Goal: Check status: Check status

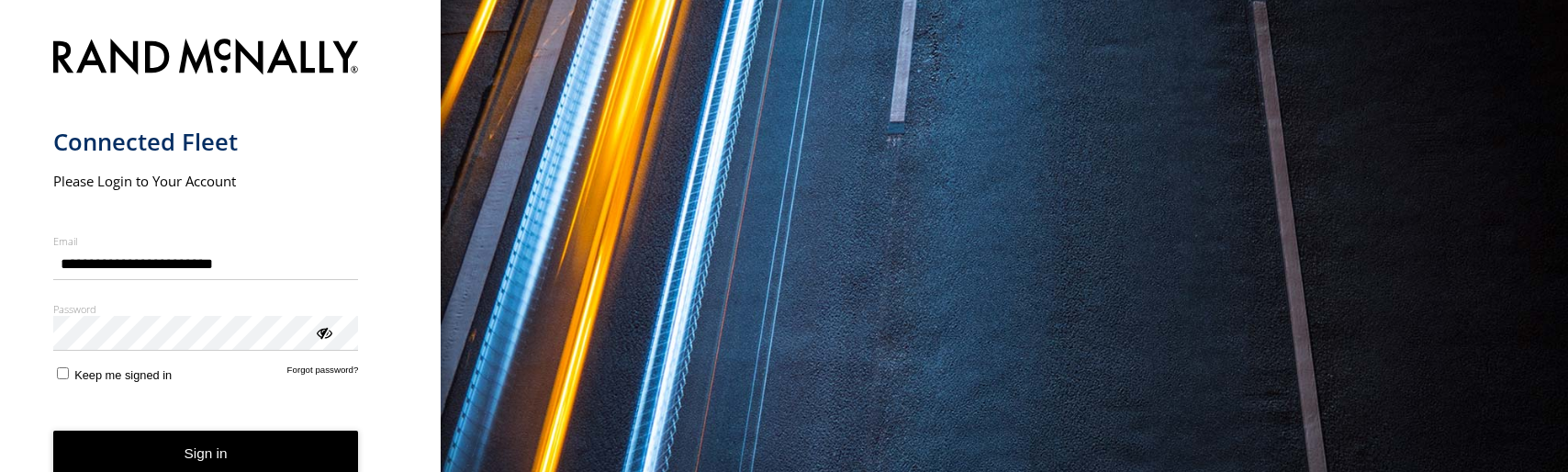
type input "**********"
click at [116, 377] on span "Keep me signed in" at bounding box center [123, 375] width 97 height 14
click at [148, 446] on button "Sign in" at bounding box center [206, 453] width 306 height 45
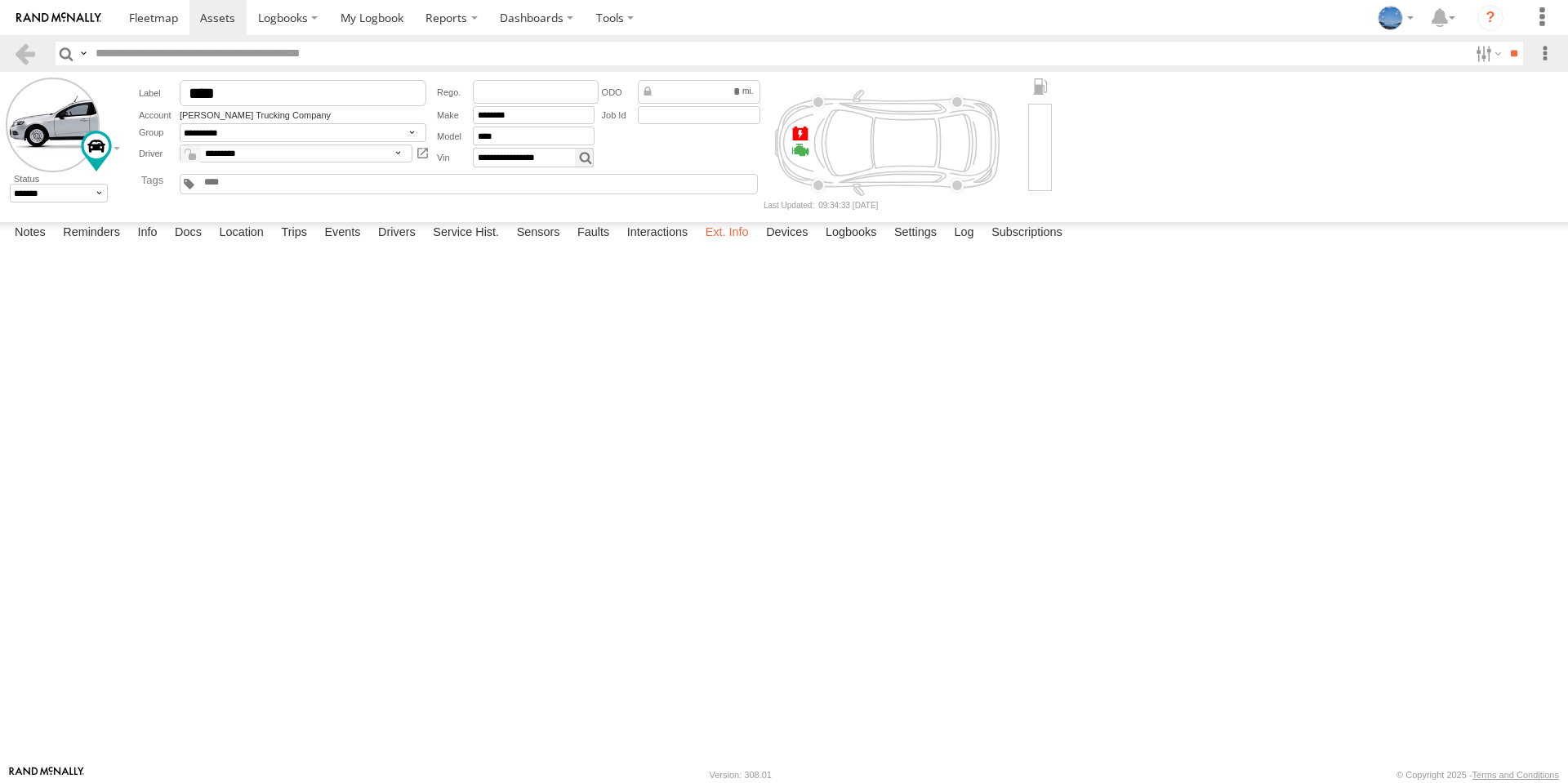
click at [716, 245] on label "Ext. Info" at bounding box center [727, 233] width 60 height 23
click at [801, 245] on label "Devices" at bounding box center [787, 233] width 58 height 23
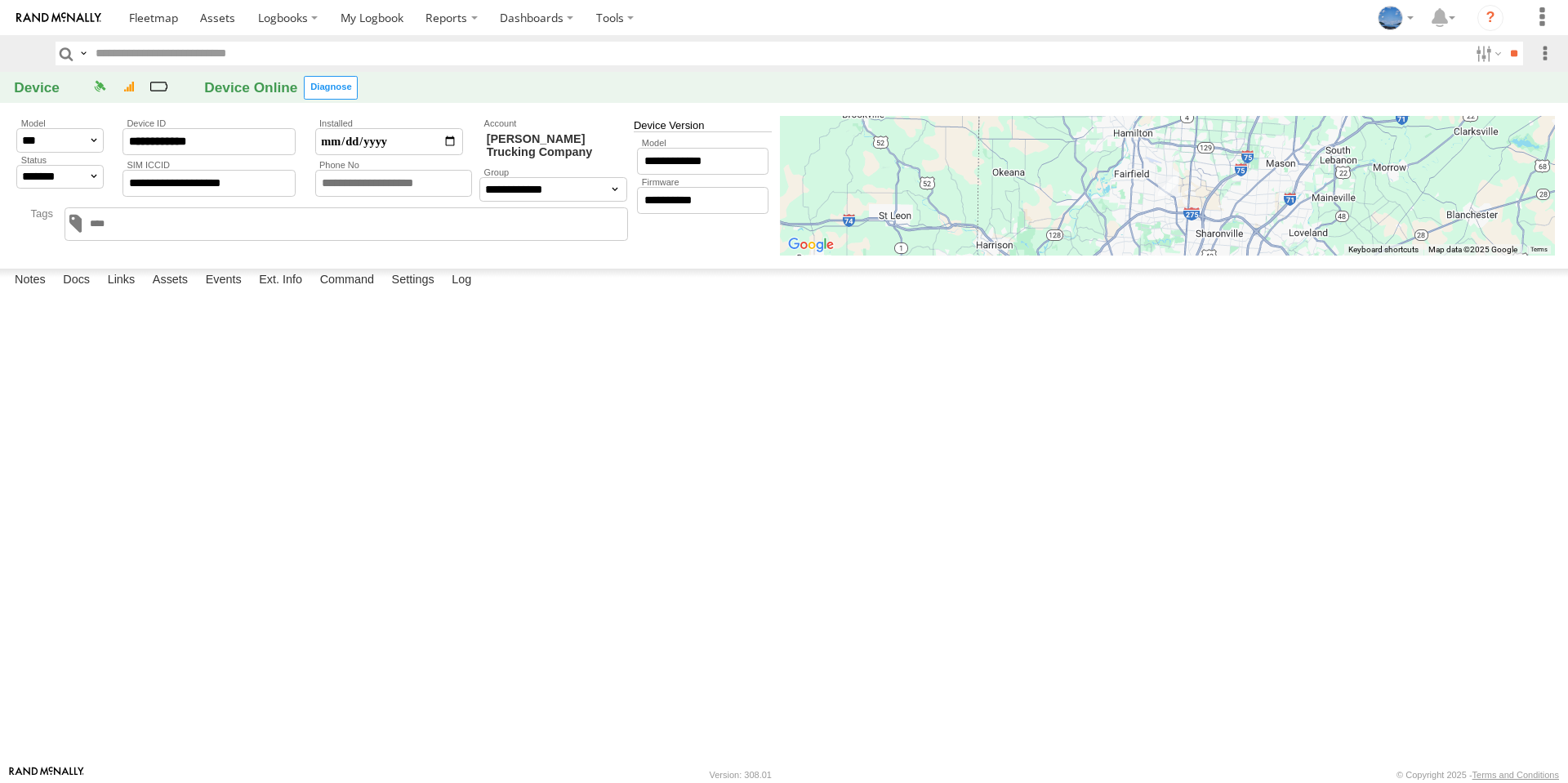
drag, startPoint x: 342, startPoint y: 79, endPoint x: 410, endPoint y: 191, distance: 131.0
click at [341, 80] on label at bounding box center [331, 87] width 54 height 23
click at [0, 0] on label "×" at bounding box center [0, 0] width 0 height 0
click at [188, 141] on input "**********" at bounding box center [209, 142] width 173 height 27
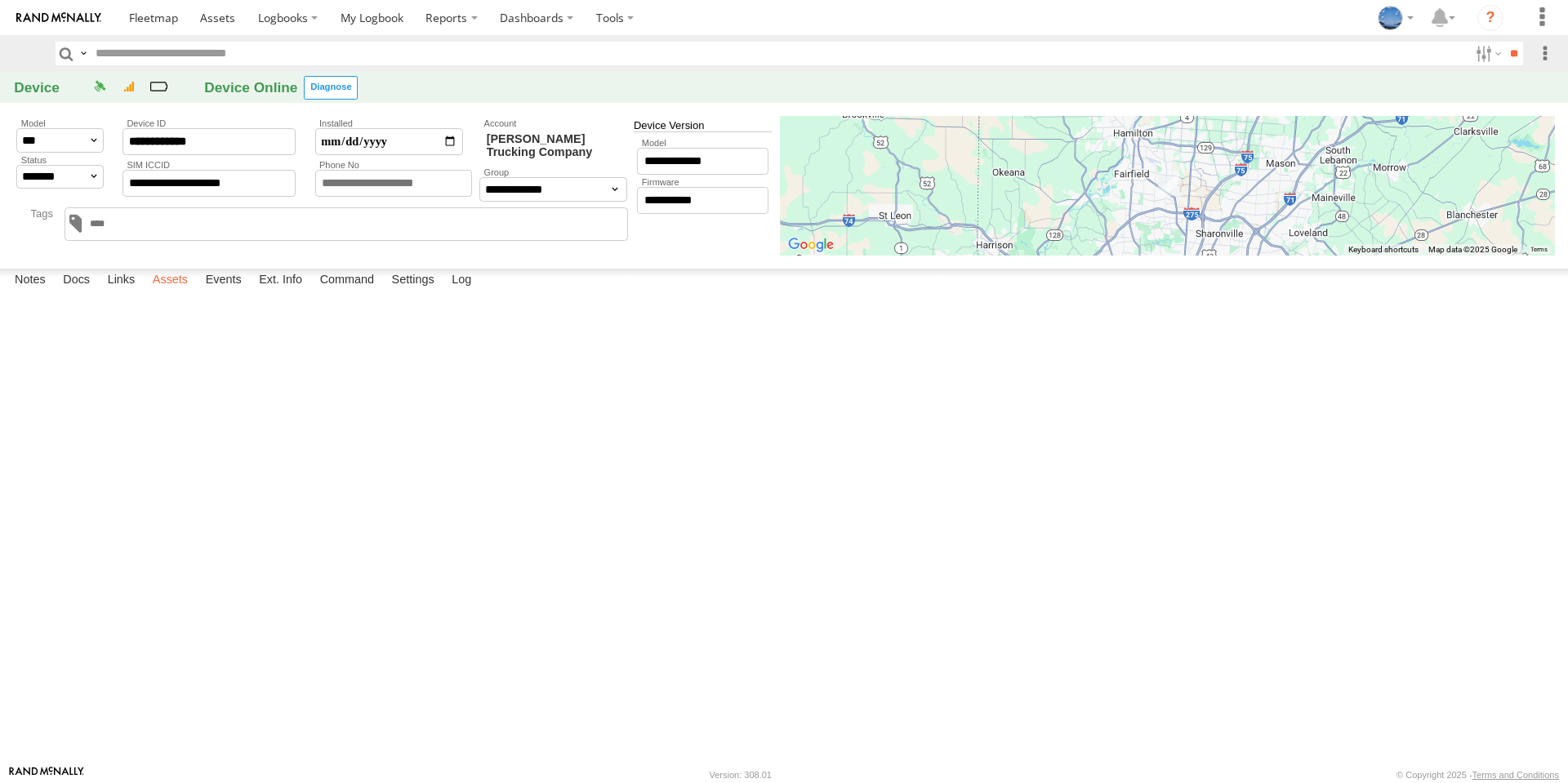
click at [190, 291] on label "Assets" at bounding box center [170, 279] width 51 height 23
click at [341, 92] on label at bounding box center [331, 87] width 54 height 23
click at [0, 0] on label "×" at bounding box center [0, 0] width 0 height 0
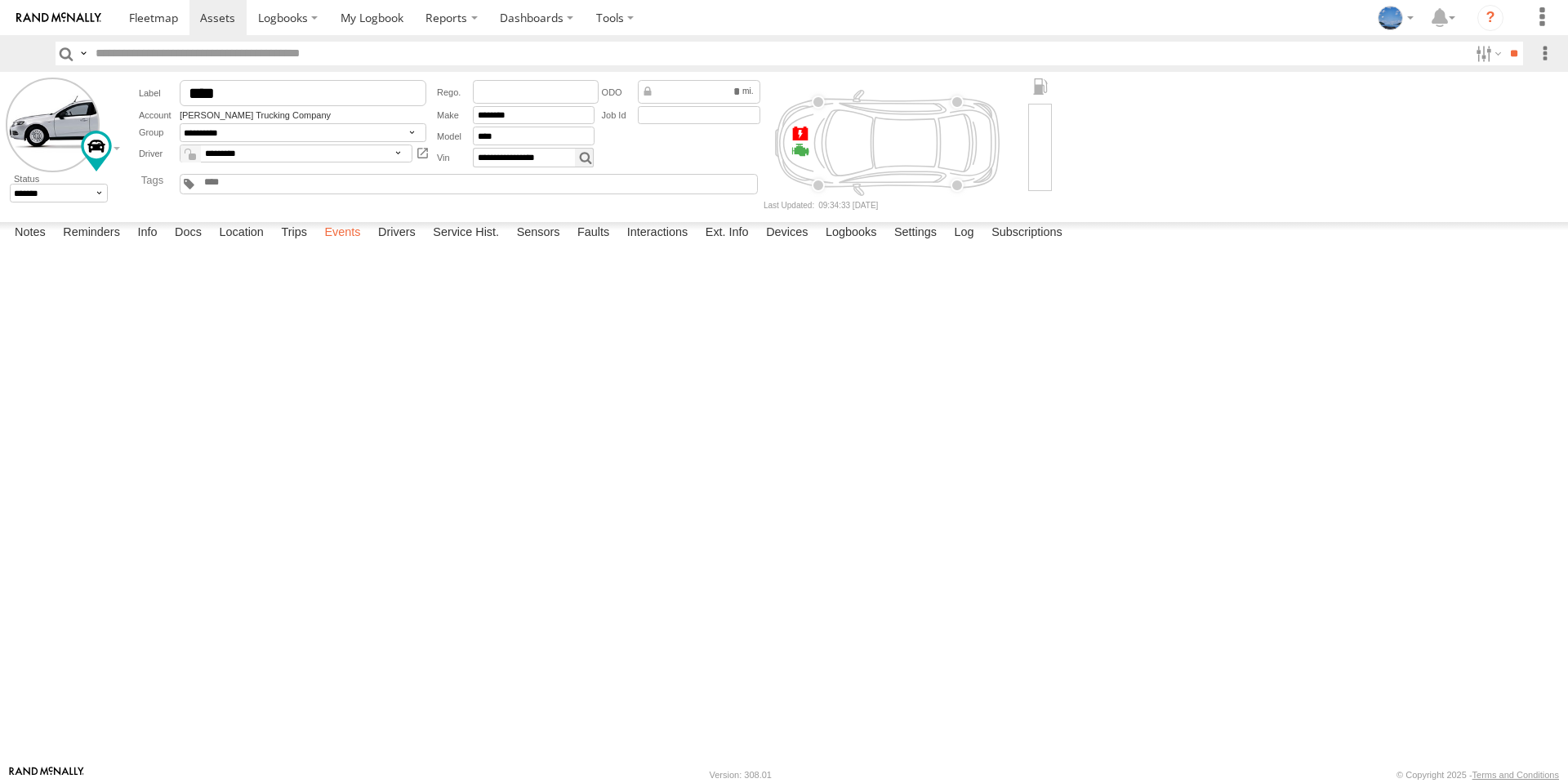
click at [345, 245] on label "Events" at bounding box center [342, 233] width 52 height 23
click at [1217, 152] on form "**********" at bounding box center [784, 144] width 1556 height 133
click at [1445, 102] on form "**********" at bounding box center [784, 144] width 1556 height 133
drag, startPoint x: 1554, startPoint y: 228, endPoint x: 1497, endPoint y: 228, distance: 57.0
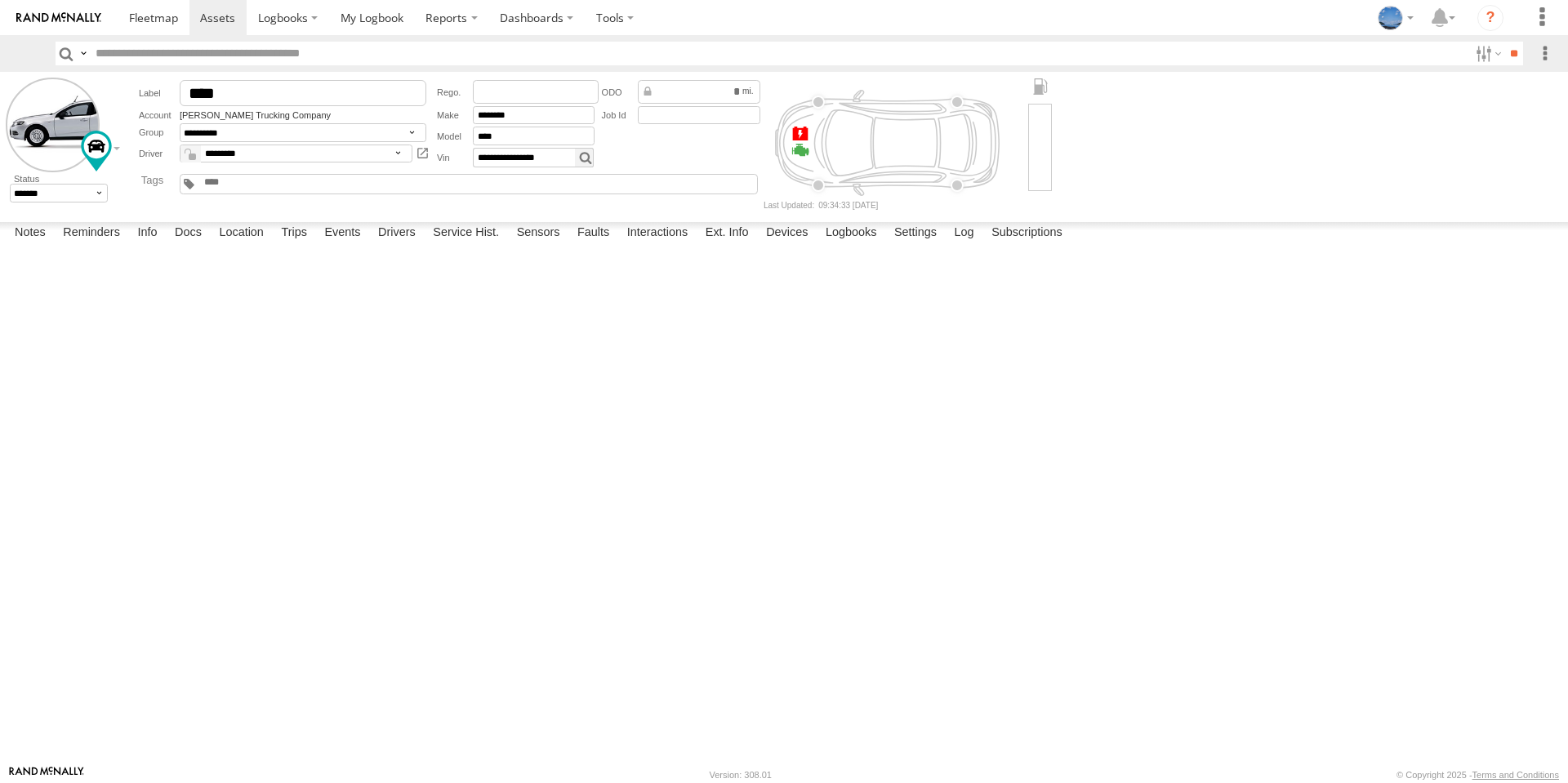
click at [0, 0] on span at bounding box center [0, 0] width 0 height 0
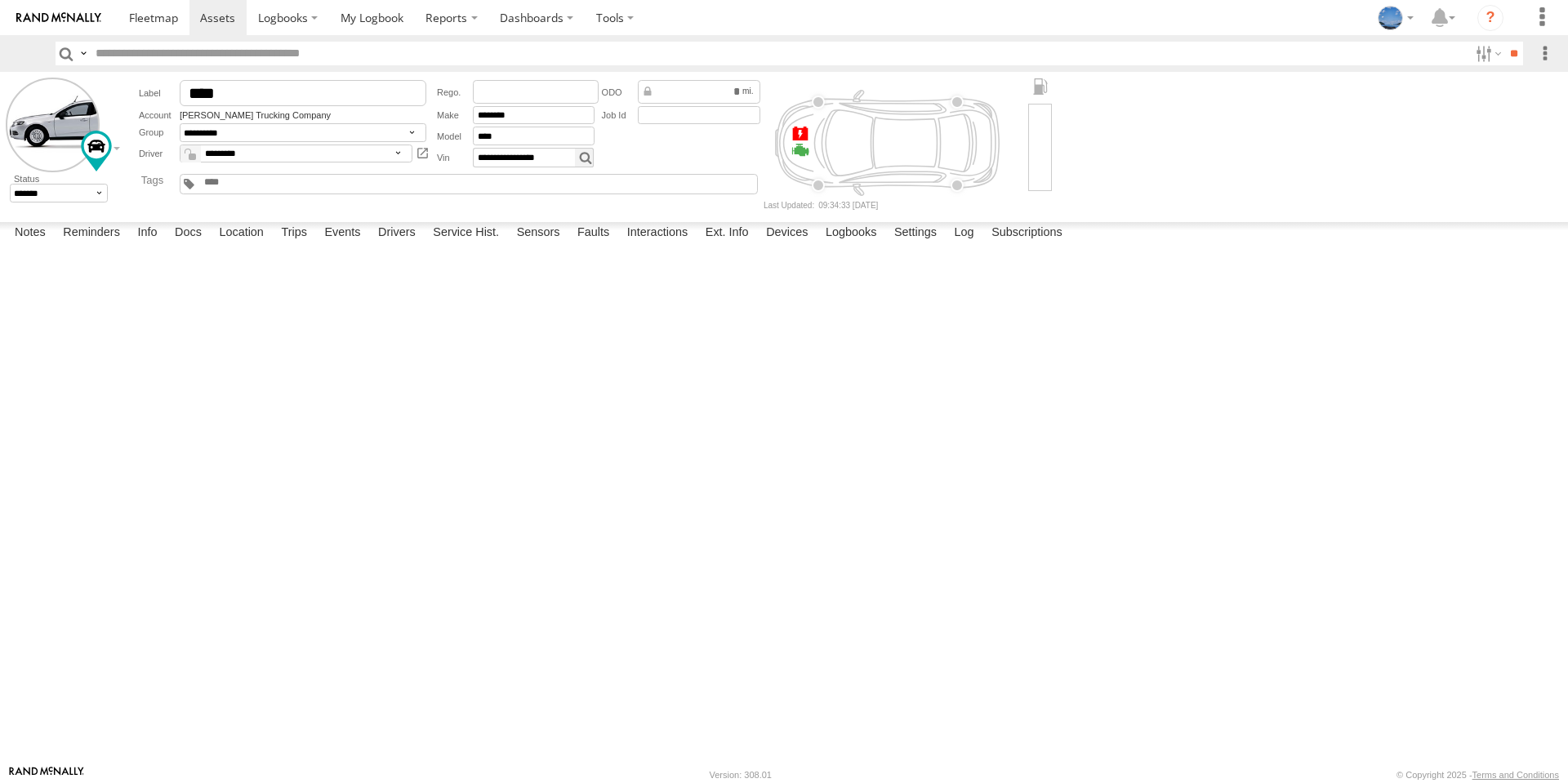
click at [0, 0] on span at bounding box center [0, 0] width 0 height 0
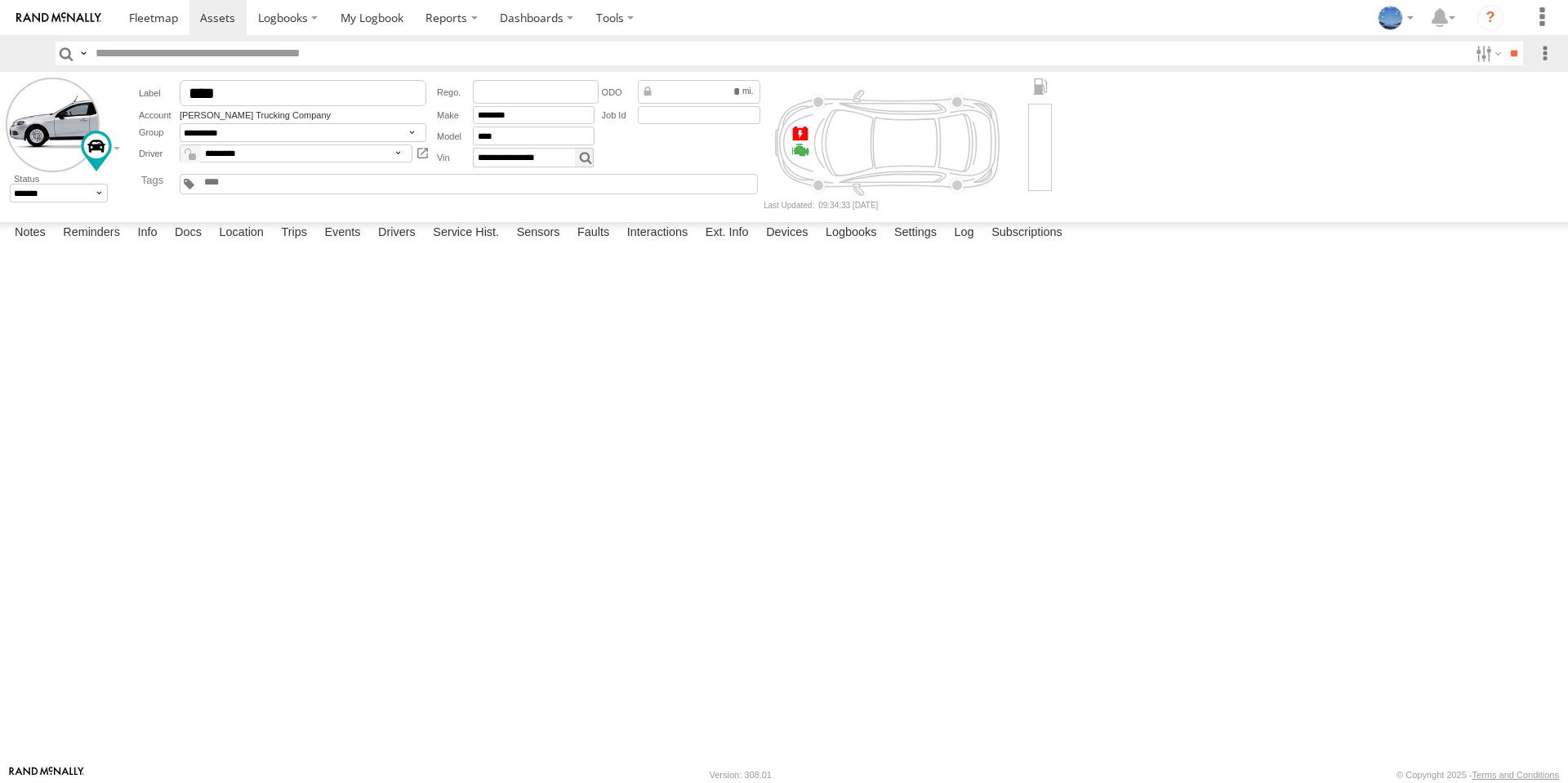
click at [0, 0] on span at bounding box center [0, 0] width 0 height 0
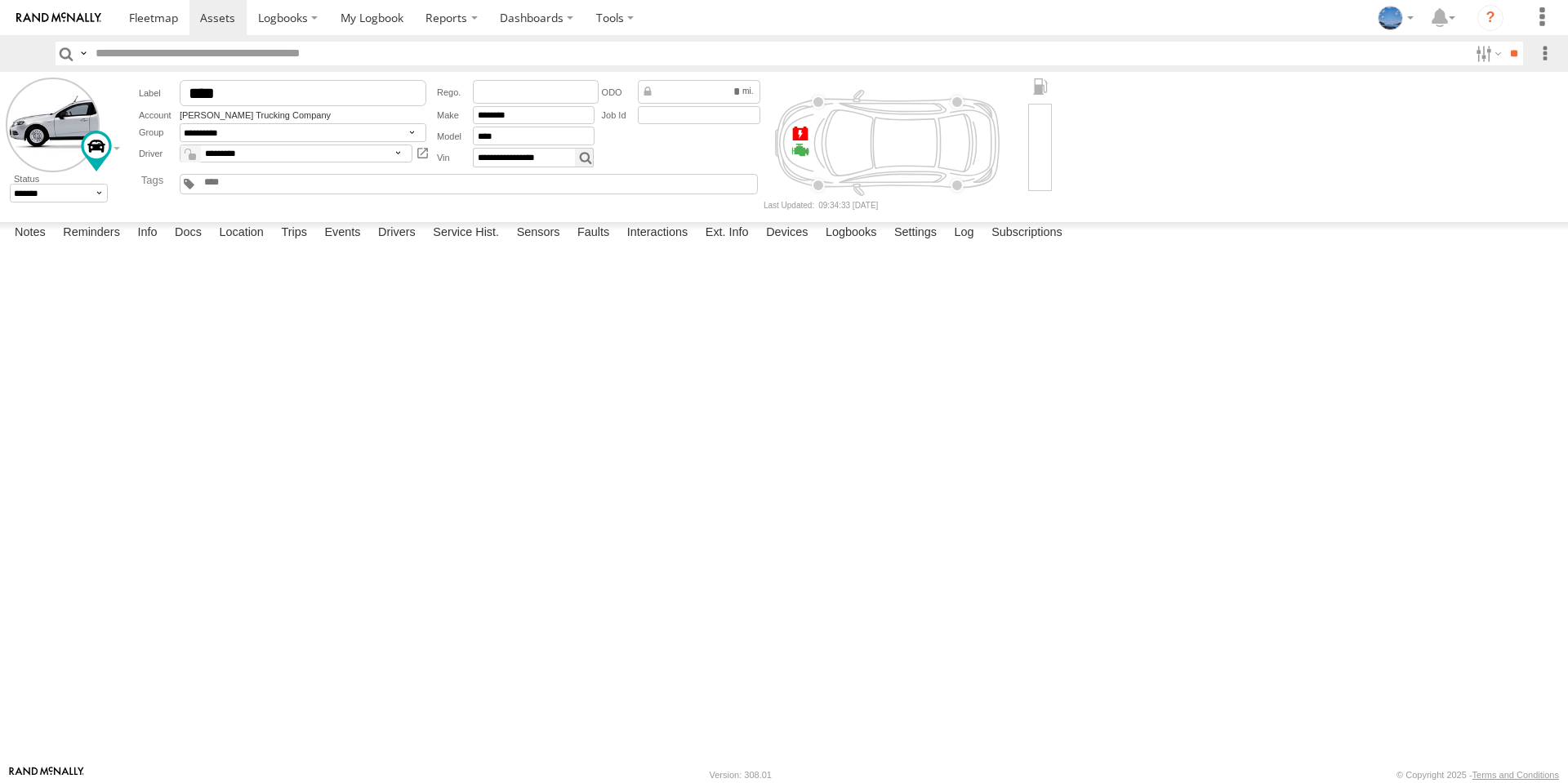
click at [0, 0] on span at bounding box center [0, 0] width 0 height 0
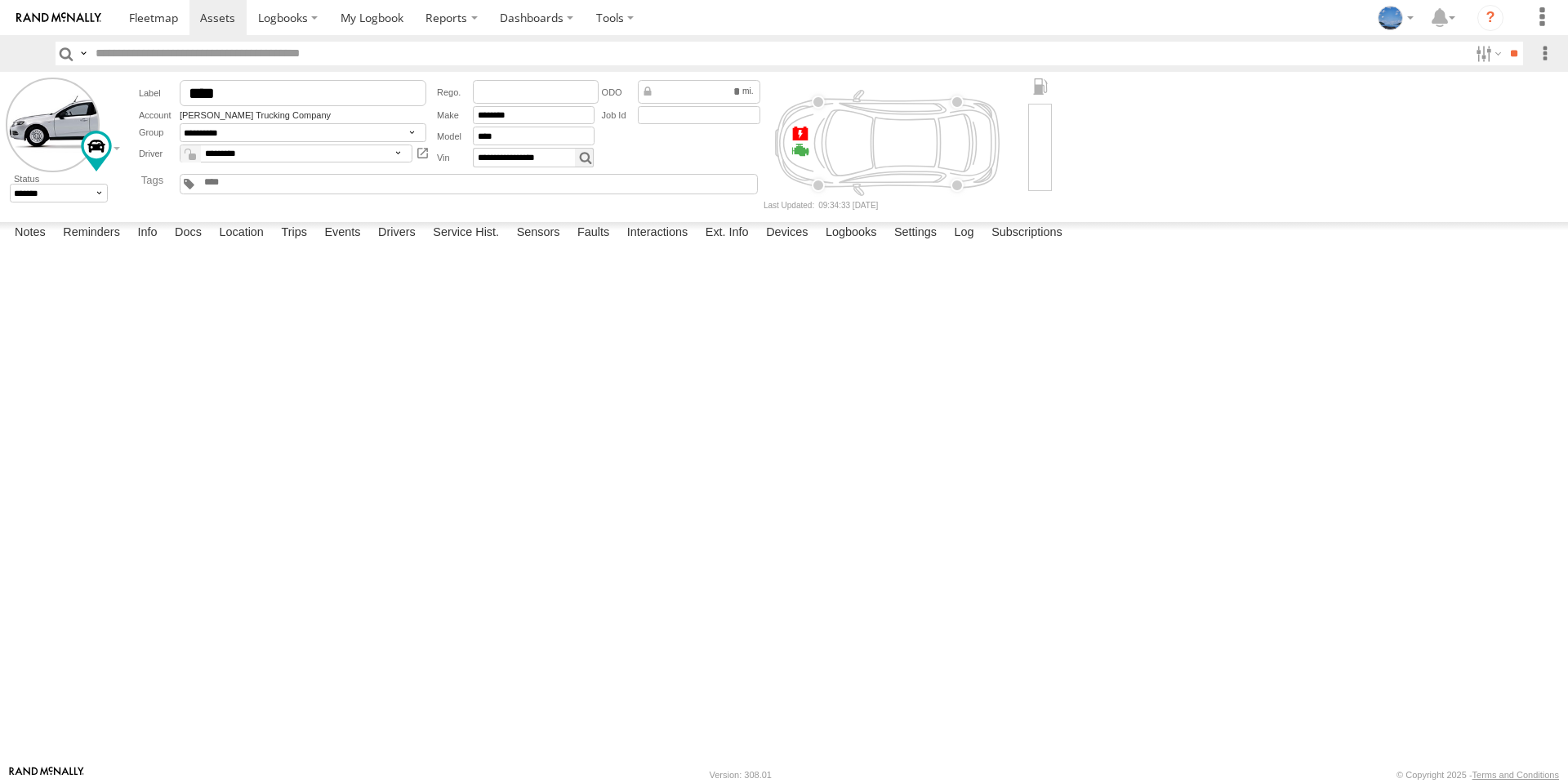
click at [0, 0] on span at bounding box center [0, 0] width 0 height 0
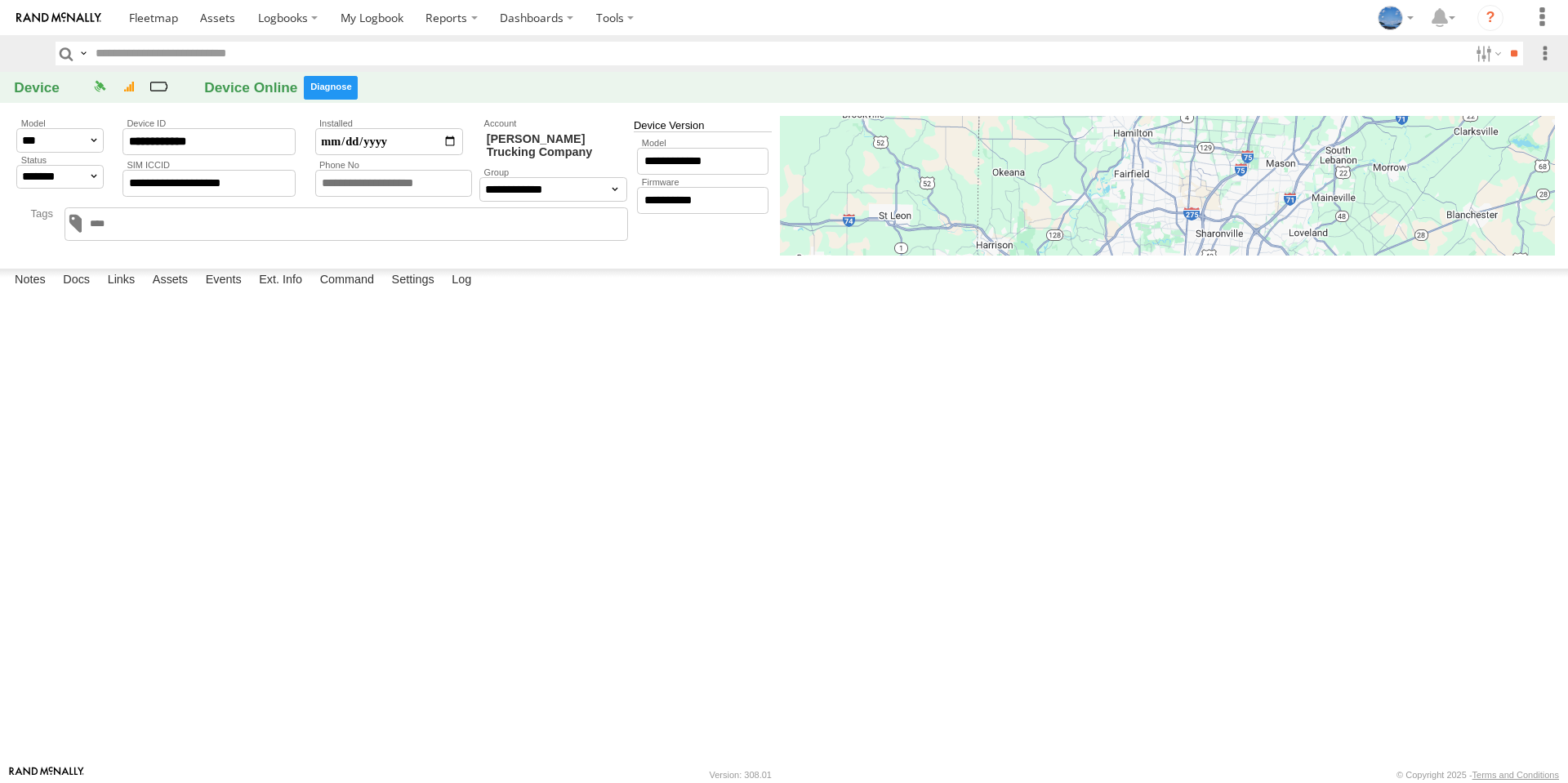
click at [342, 91] on label at bounding box center [331, 87] width 54 height 23
click at [0, 0] on label "×" at bounding box center [0, 0] width 0 height 0
click at [345, 97] on label at bounding box center [331, 87] width 54 height 23
click at [0, 0] on label "×" at bounding box center [0, 0] width 0 height 0
click at [345, 95] on label at bounding box center [331, 87] width 54 height 23
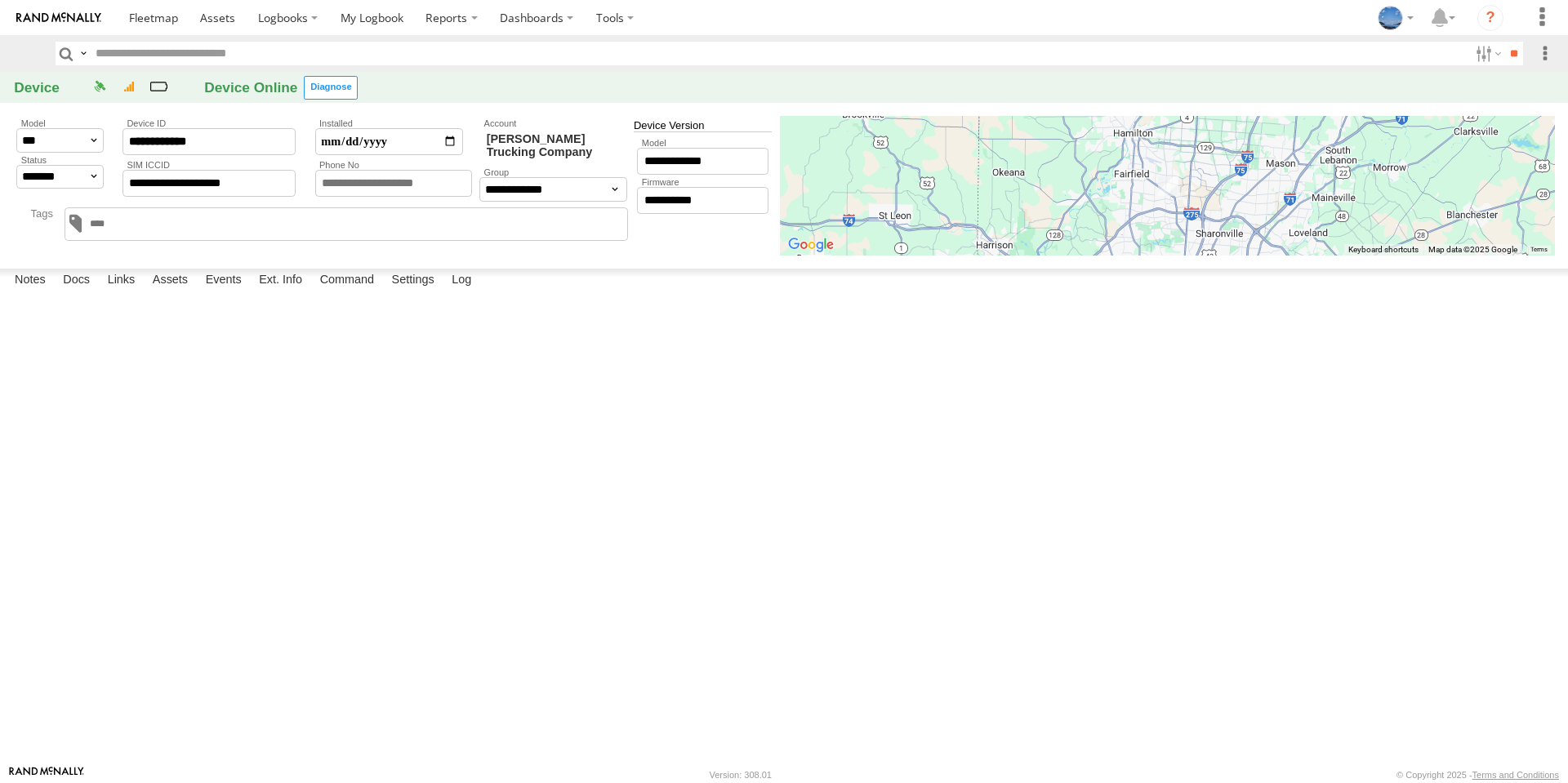
click at [0, 0] on label "×" at bounding box center [0, 0] width 0 height 0
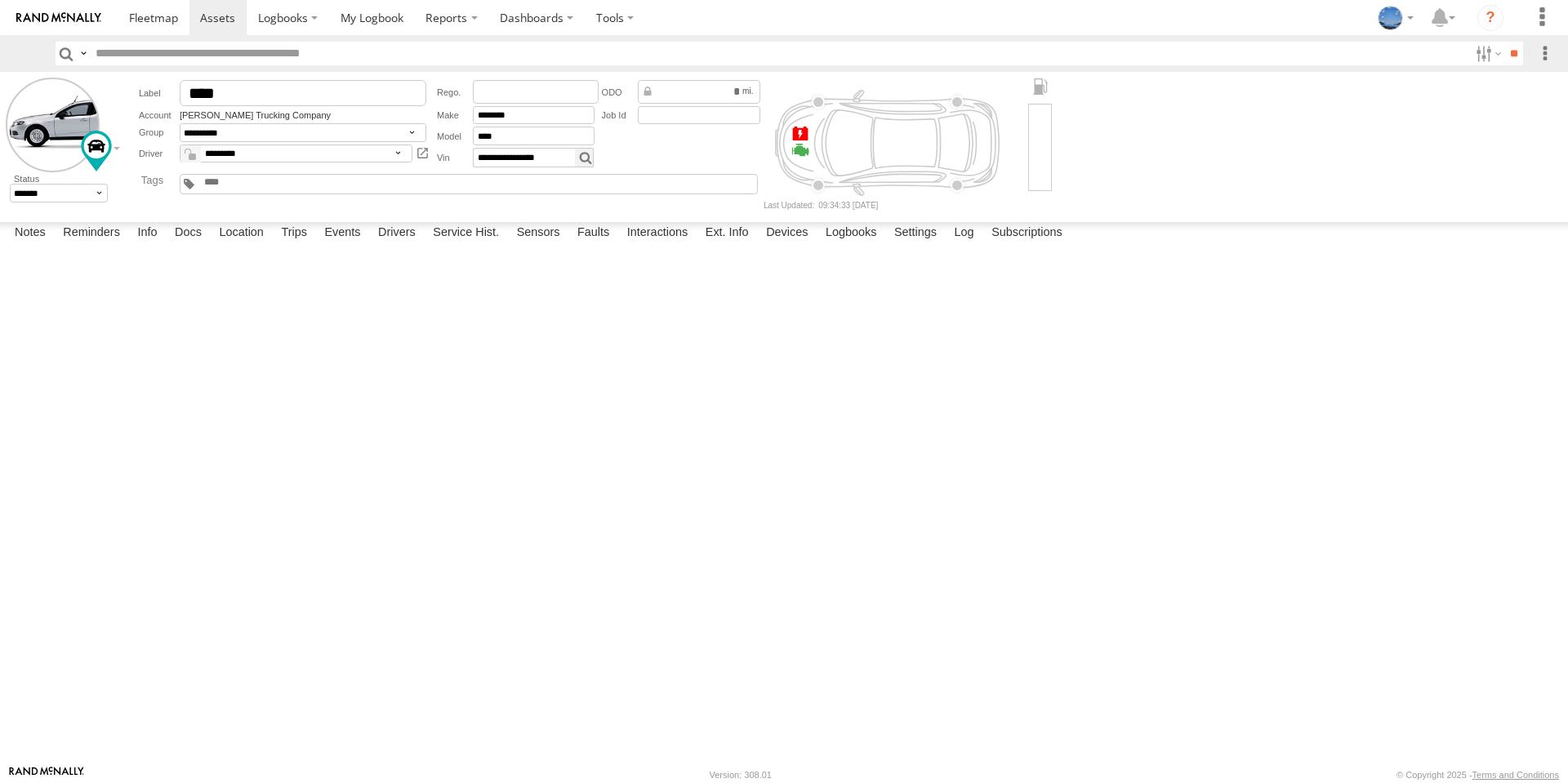
click at [0, 0] on span at bounding box center [0, 0] width 0 height 0
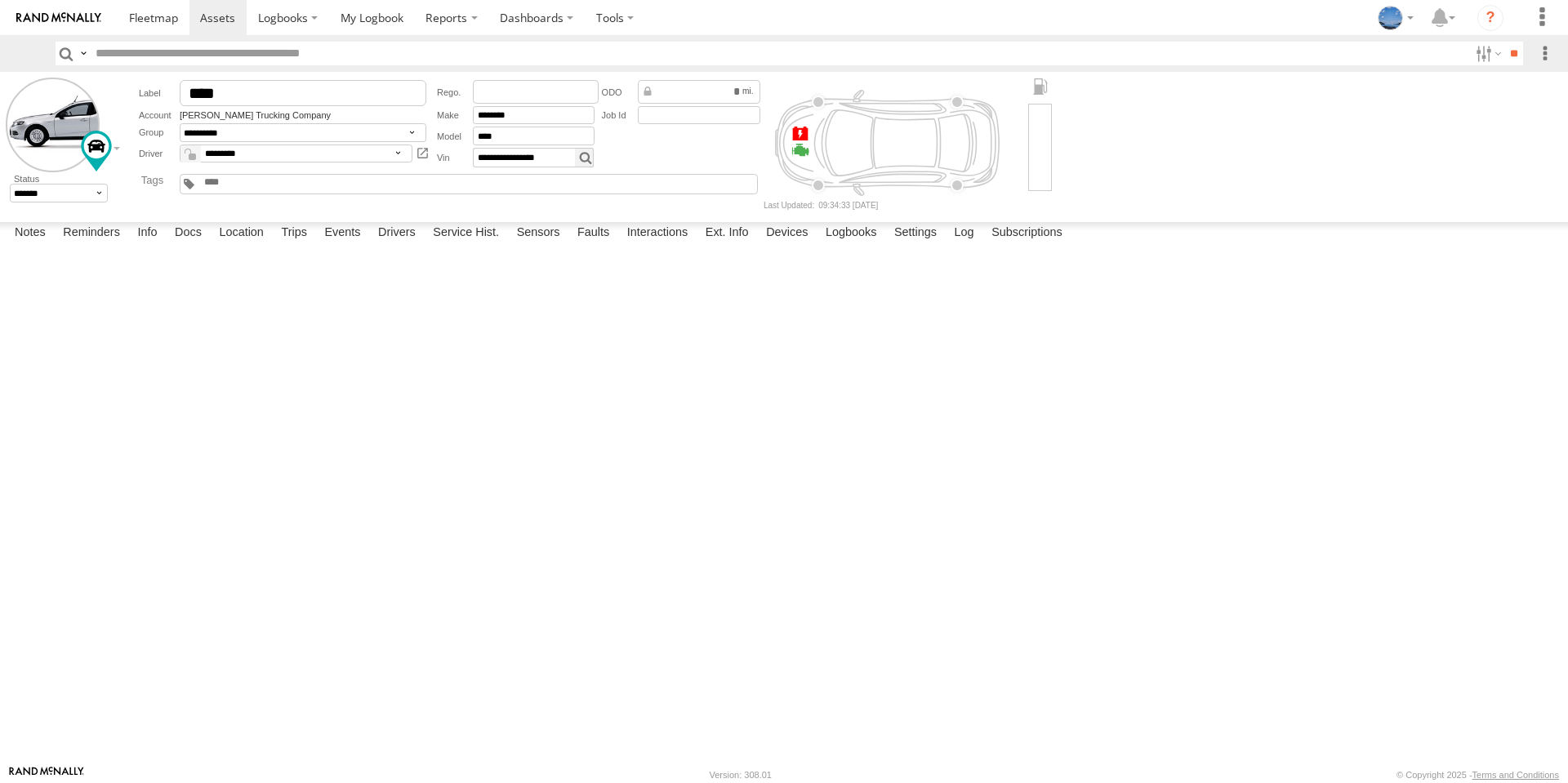
click at [0, 0] on div at bounding box center [0, 0] width 0 height 0
click at [0, 0] on span at bounding box center [0, 0] width 0 height 0
click at [552, 245] on label "Sensors" at bounding box center [538, 233] width 60 height 23
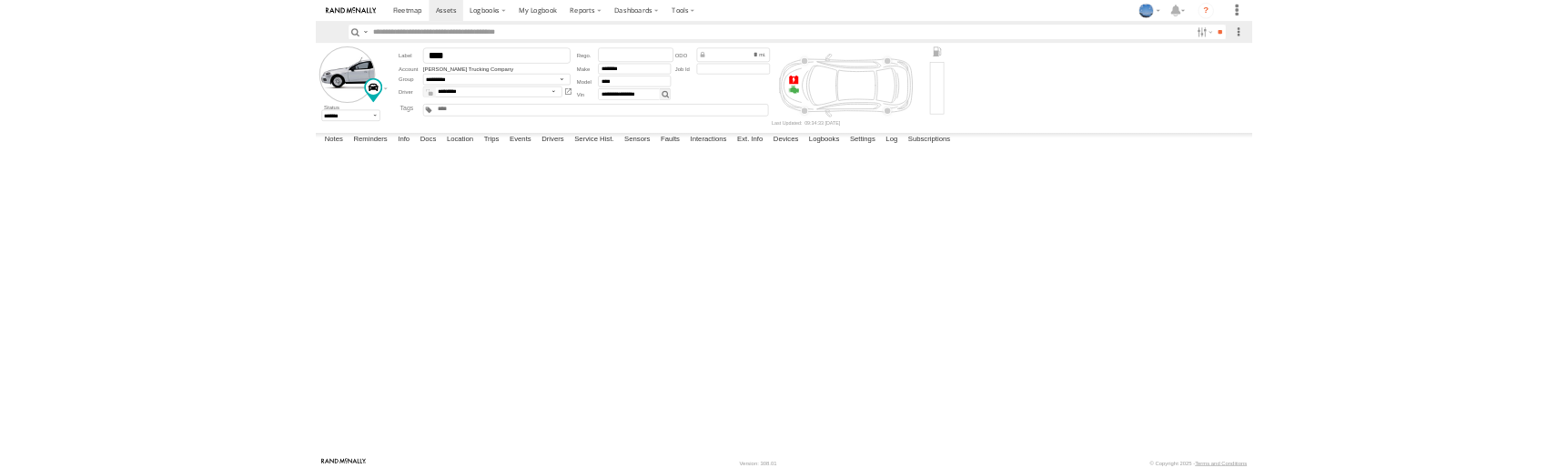
scroll to position [819, 0]
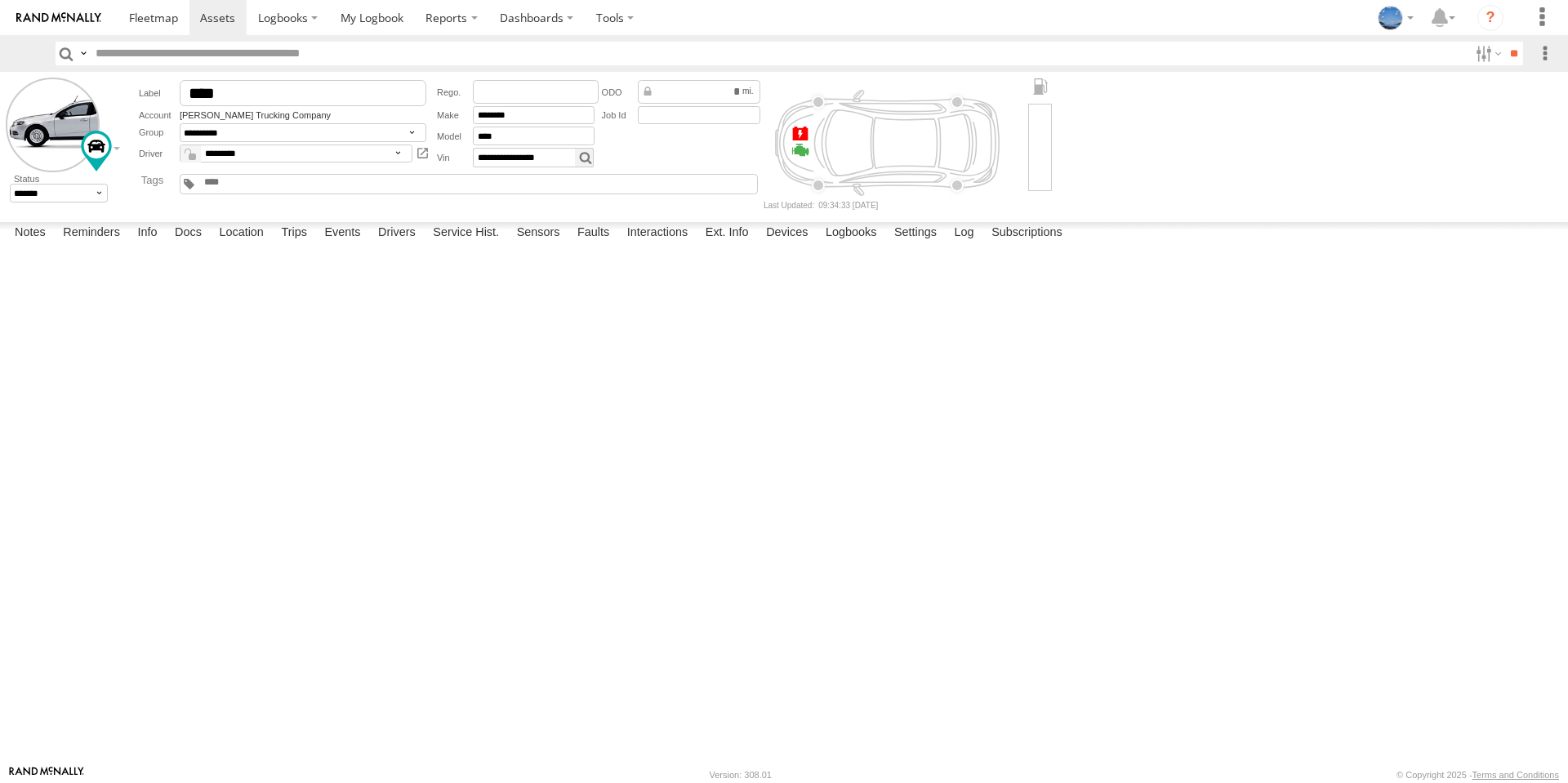
click at [0, 0] on span at bounding box center [0, 0] width 0 height 0
click at [341, 245] on label "Events" at bounding box center [342, 233] width 52 height 23
